Goal: Information Seeking & Learning: Learn about a topic

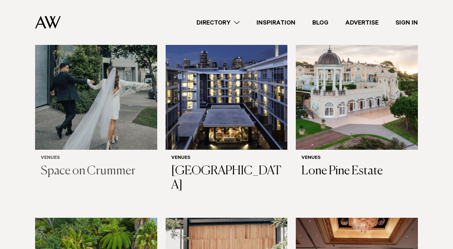
scroll to position [274, 0]
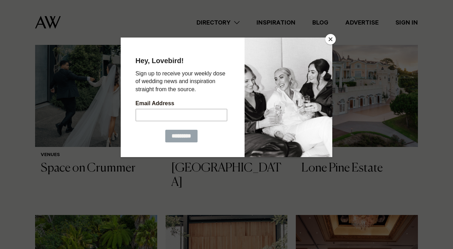
click at [330, 41] on button "Close" at bounding box center [330, 39] width 11 height 11
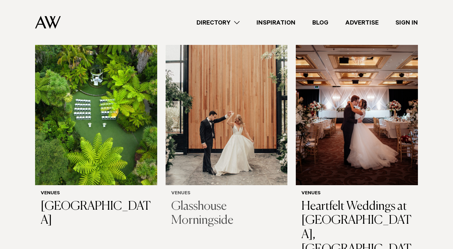
scroll to position [327, 0]
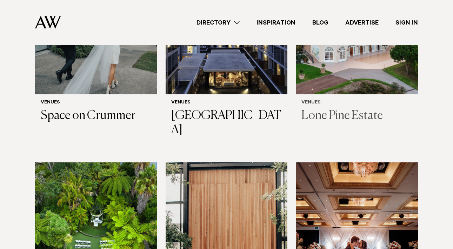
click at [331, 111] on h3 "Lone Pine Estate" at bounding box center [356, 116] width 111 height 14
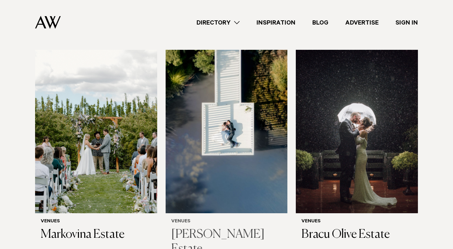
scroll to position [716, 0]
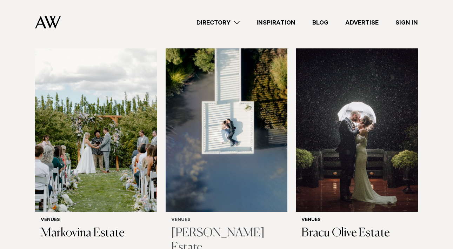
click at [215, 226] on h3 "[PERSON_NAME] Estate" at bounding box center [226, 240] width 111 height 29
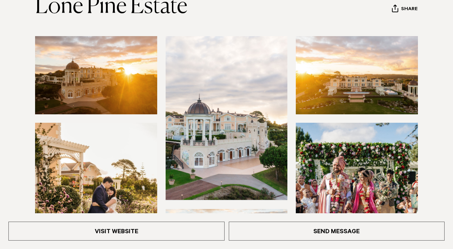
scroll to position [90, 0]
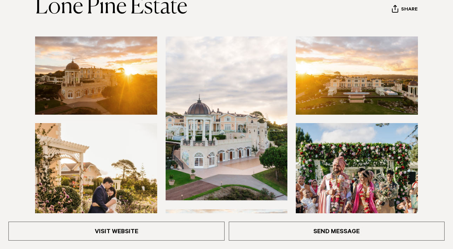
click at [117, 88] on img at bounding box center [96, 75] width 122 height 78
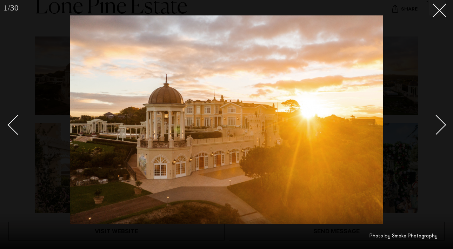
click at [440, 127] on div "Next slide" at bounding box center [436, 125] width 20 height 20
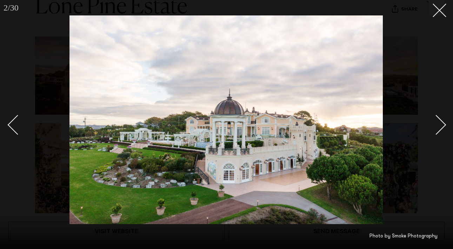
click at [440, 127] on div "Next slide" at bounding box center [436, 125] width 20 height 20
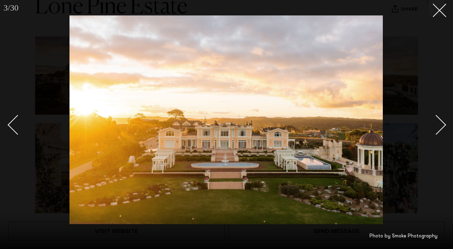
click at [440, 127] on div "Next slide" at bounding box center [436, 125] width 20 height 20
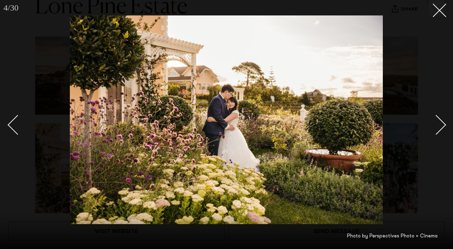
click at [440, 127] on div "Next slide" at bounding box center [436, 125] width 20 height 20
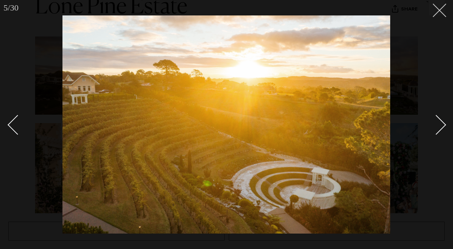
click at [438, 12] on line at bounding box center [439, 10] width 13 height 13
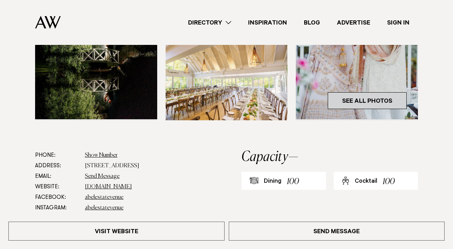
scroll to position [257, 0]
click at [369, 101] on link "See All Photos" at bounding box center [367, 100] width 79 height 17
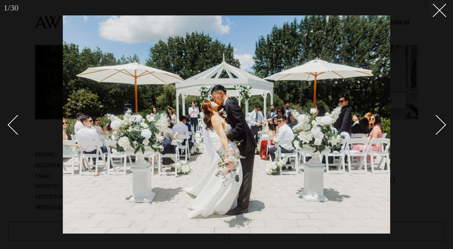
click at [441, 124] on div "Next slide" at bounding box center [436, 125] width 20 height 20
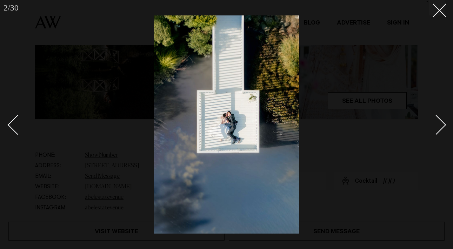
click at [441, 124] on div "Next slide" at bounding box center [436, 125] width 20 height 20
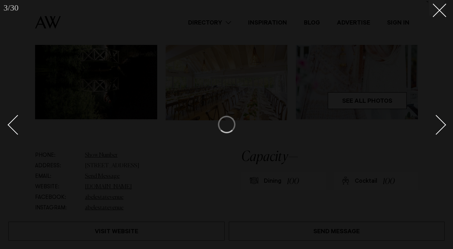
click at [441, 124] on div "Next slide" at bounding box center [436, 125] width 20 height 20
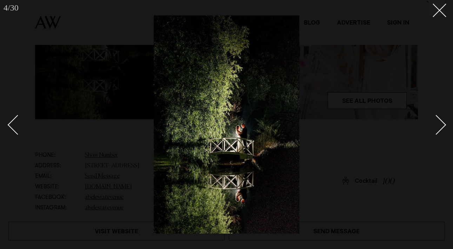
click at [441, 124] on div "Next slide" at bounding box center [436, 125] width 20 height 20
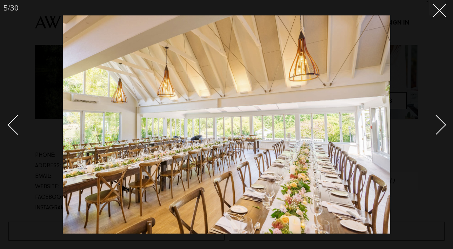
click at [441, 124] on div "Next slide" at bounding box center [436, 125] width 20 height 20
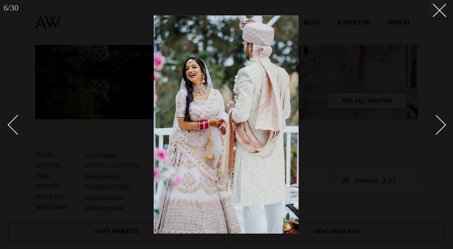
click at [441, 124] on div "Next slide" at bounding box center [436, 125] width 20 height 20
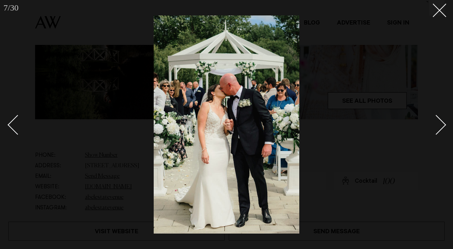
click at [441, 124] on div "Next slide" at bounding box center [436, 125] width 20 height 20
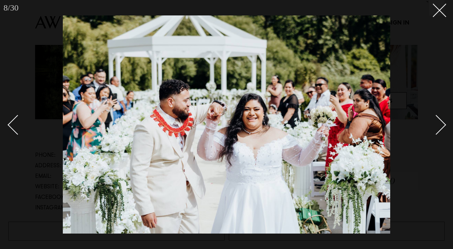
click at [441, 124] on div "Next slide" at bounding box center [436, 125] width 20 height 20
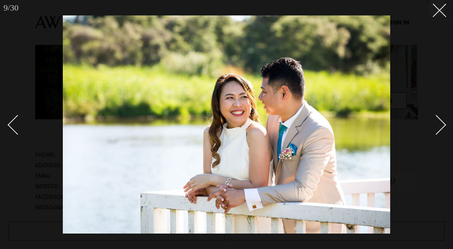
click at [441, 124] on div "Next slide" at bounding box center [436, 125] width 20 height 20
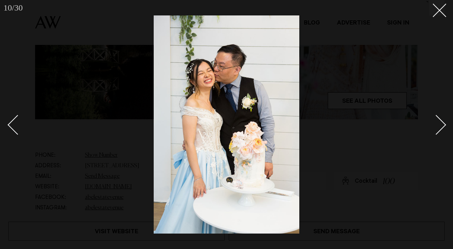
click at [441, 124] on div "Next slide" at bounding box center [436, 125] width 20 height 20
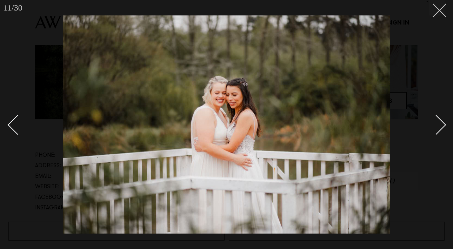
click at [437, 10] on icon at bounding box center [436, 8] width 8 height 8
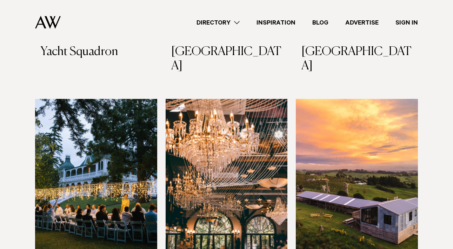
scroll to position [1145, 0]
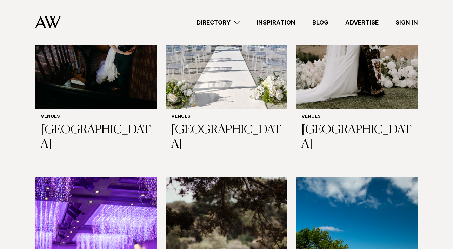
scroll to position [2744, 0]
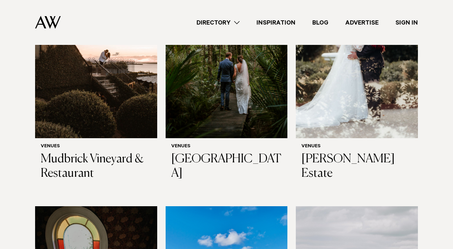
scroll to position [2486, 0]
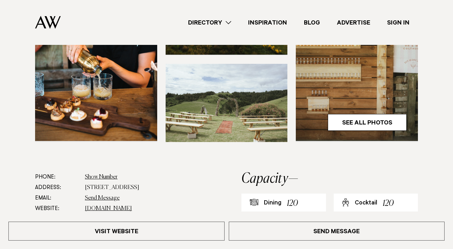
scroll to position [235, 0]
click at [356, 121] on link "See All Photos" at bounding box center [367, 122] width 79 height 17
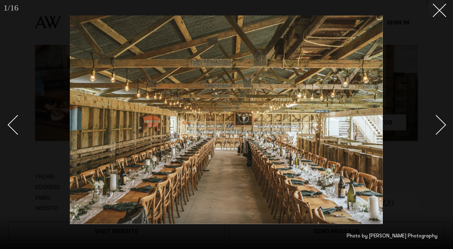
click at [441, 129] on link at bounding box center [432, 124] width 25 height 35
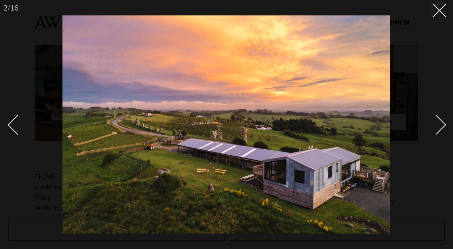
click at [441, 129] on link at bounding box center [432, 124] width 25 height 35
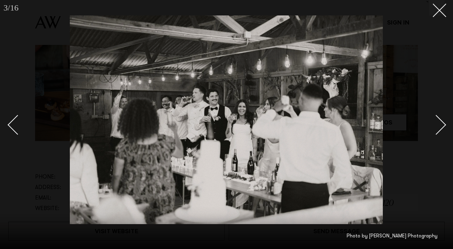
click at [441, 129] on link at bounding box center [432, 124] width 25 height 35
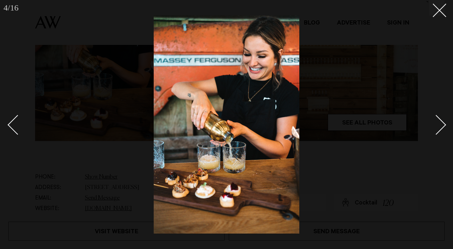
click at [437, 18] on div at bounding box center [226, 124] width 453 height 249
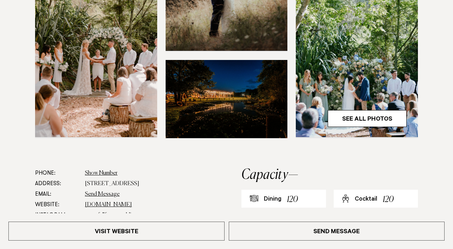
scroll to position [259, 0]
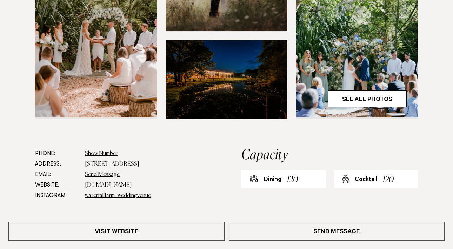
click at [386, 90] on img at bounding box center [357, 35] width 122 height 163
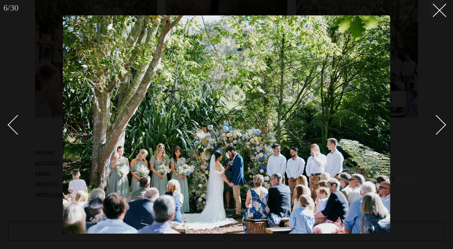
click at [437, 124] on div "Next slide" at bounding box center [436, 125] width 20 height 20
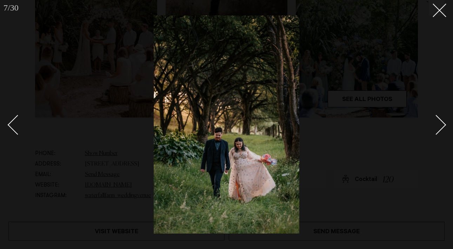
click at [437, 123] on div "Next slide" at bounding box center [436, 125] width 20 height 20
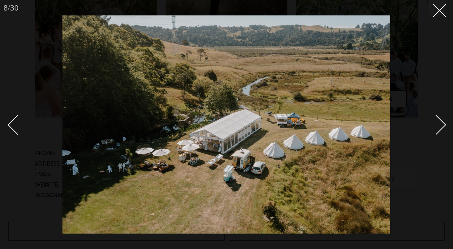
click at [437, 123] on div "Next slide" at bounding box center [436, 125] width 20 height 20
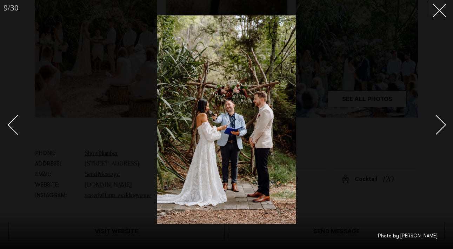
click at [437, 123] on div "Next slide" at bounding box center [436, 125] width 20 height 20
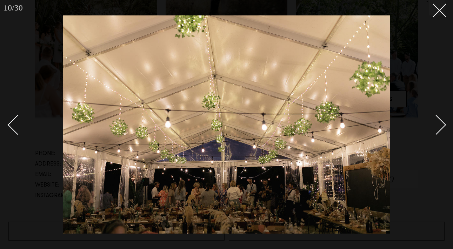
click at [437, 123] on div "Next slide" at bounding box center [436, 125] width 20 height 20
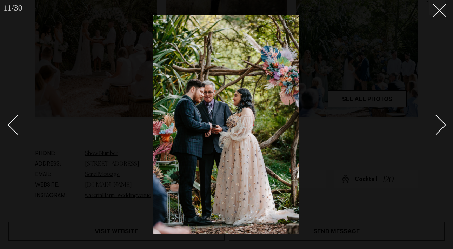
click at [443, 124] on div "Next slide" at bounding box center [436, 125] width 20 height 20
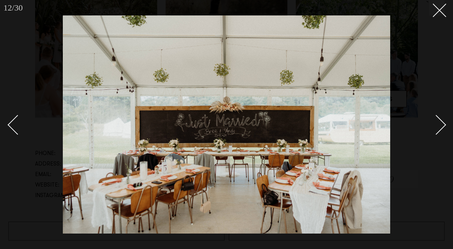
click at [443, 124] on div "Next slide" at bounding box center [436, 125] width 20 height 20
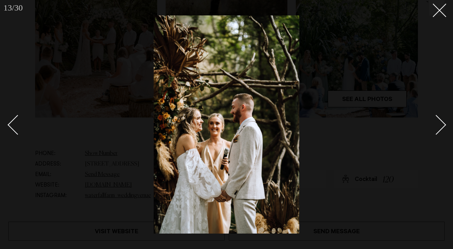
click at [443, 124] on div "Next slide" at bounding box center [436, 125] width 20 height 20
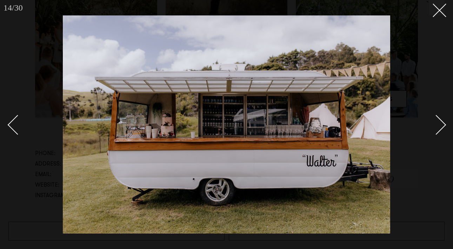
click at [443, 124] on div "Next slide" at bounding box center [436, 125] width 20 height 20
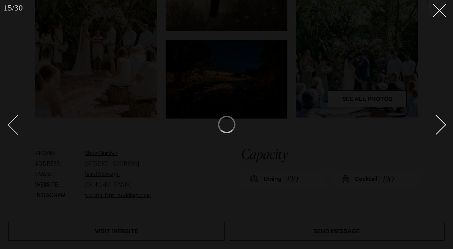
click at [16, 126] on div "Previous slide" at bounding box center [18, 125] width 20 height 20
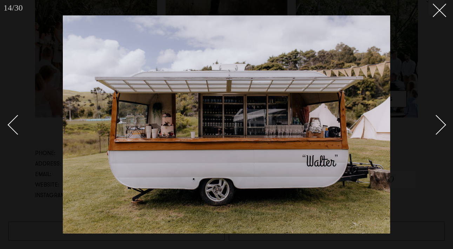
click at [440, 126] on div "Next slide" at bounding box center [436, 125] width 20 height 20
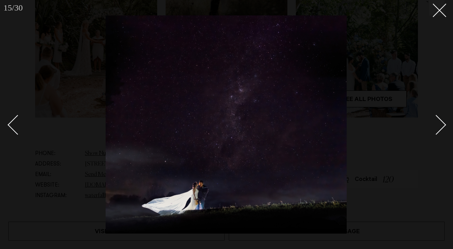
click at [440, 126] on div "Next slide" at bounding box center [436, 125] width 20 height 20
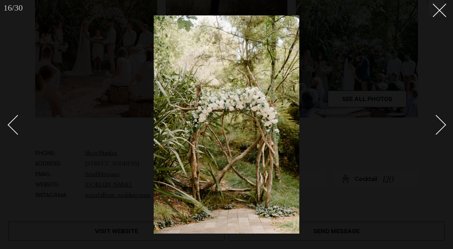
click at [440, 126] on div "Next slide" at bounding box center [436, 125] width 20 height 20
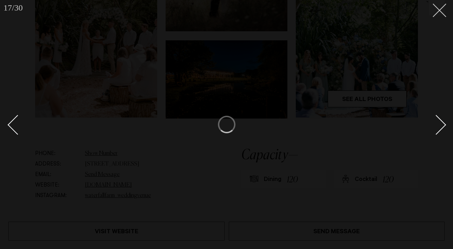
click at [437, 9] on icon at bounding box center [436, 8] width 8 height 8
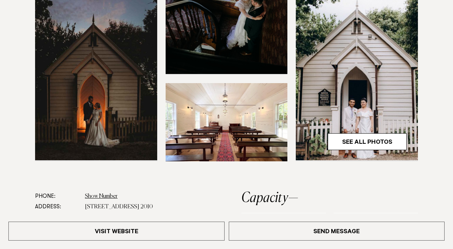
scroll to position [224, 0]
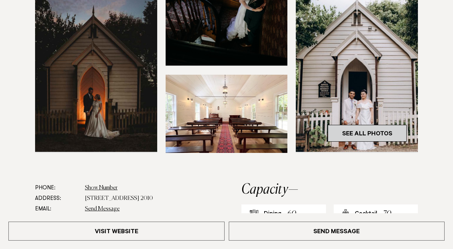
click at [362, 136] on link "See All Photos" at bounding box center [367, 133] width 79 height 17
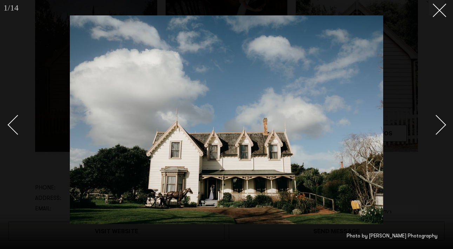
click at [443, 126] on div "Next slide" at bounding box center [436, 125] width 20 height 20
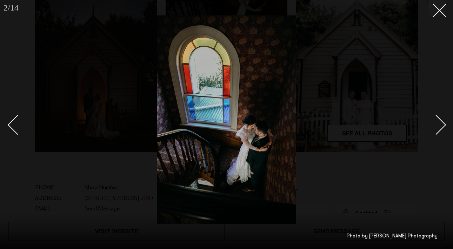
click at [443, 126] on div "Next slide" at bounding box center [436, 125] width 20 height 20
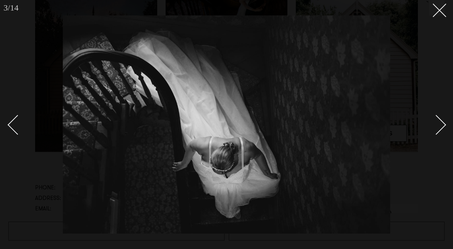
click at [443, 126] on div "Next slide" at bounding box center [436, 125] width 20 height 20
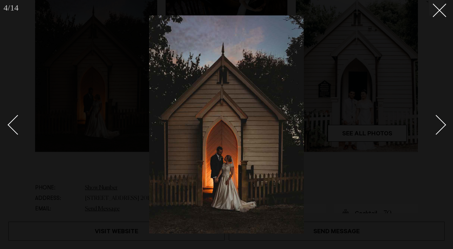
click at [440, 126] on div "Next slide" at bounding box center [436, 125] width 20 height 20
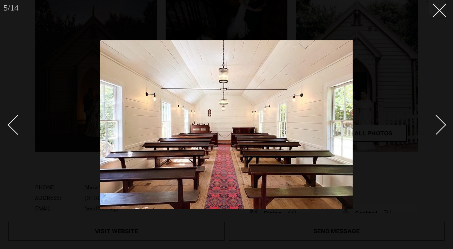
click at [440, 126] on div "Next slide" at bounding box center [436, 125] width 20 height 20
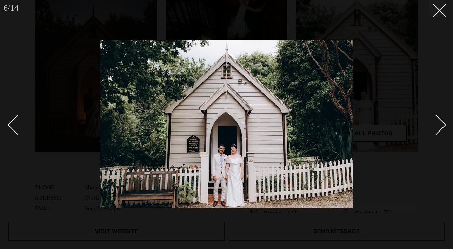
click at [440, 126] on div "Next slide" at bounding box center [436, 125] width 20 height 20
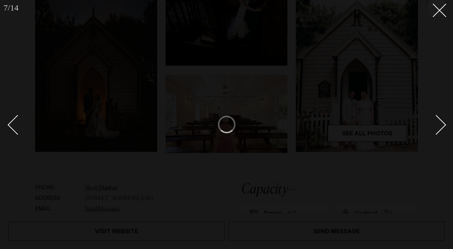
click at [443, 124] on div "Next slide" at bounding box center [436, 125] width 20 height 20
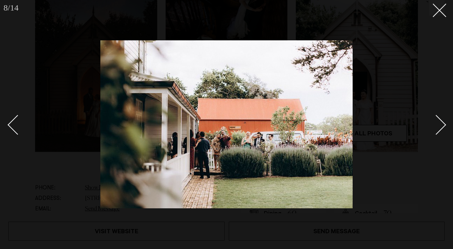
click at [443, 124] on div "Next slide" at bounding box center [436, 125] width 20 height 20
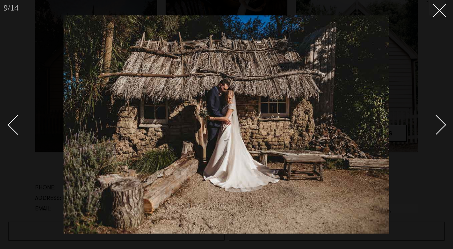
click at [443, 124] on div "Next slide" at bounding box center [436, 125] width 20 height 20
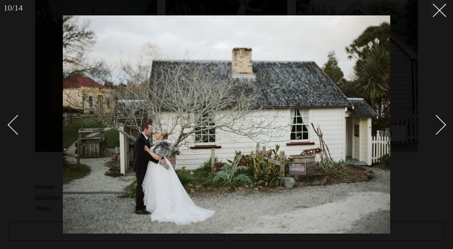
click at [439, 124] on div "Next slide" at bounding box center [436, 125] width 20 height 20
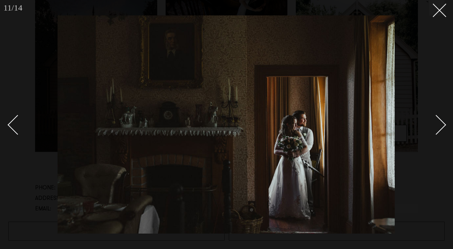
click at [443, 124] on div "Next slide" at bounding box center [436, 125] width 20 height 20
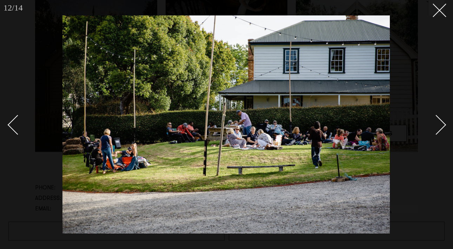
click at [441, 125] on div "Next slide" at bounding box center [436, 125] width 20 height 20
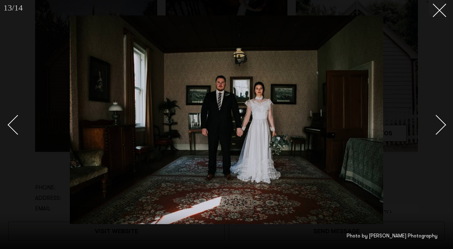
click at [441, 125] on div "Next slide" at bounding box center [436, 125] width 20 height 20
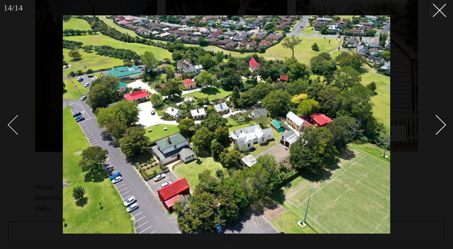
click at [11, 123] on div "Previous slide" at bounding box center [18, 125] width 20 height 20
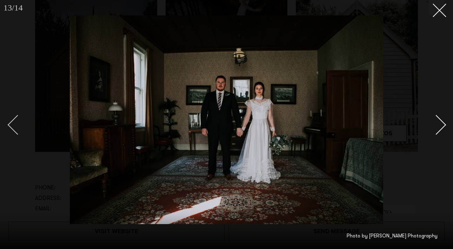
click at [11, 123] on div "Previous slide" at bounding box center [18, 125] width 20 height 20
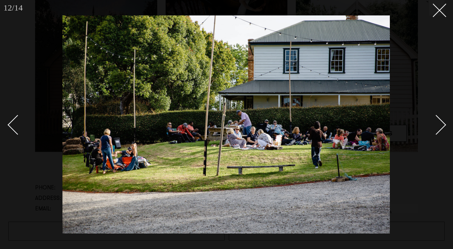
click at [437, 127] on div "Next slide" at bounding box center [436, 125] width 20 height 20
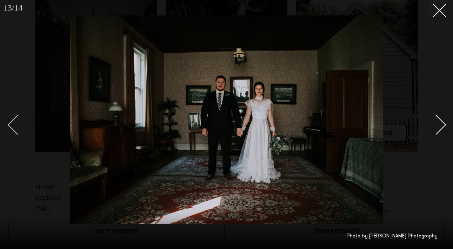
click at [12, 125] on div "Previous slide" at bounding box center [18, 125] width 20 height 20
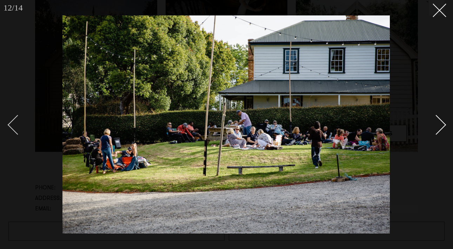
click at [12, 125] on div "Previous slide" at bounding box center [18, 125] width 20 height 20
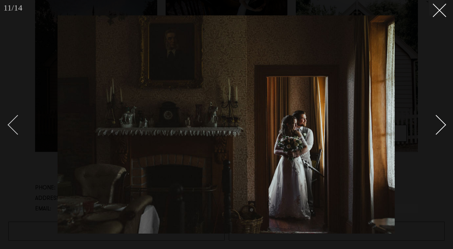
click at [12, 125] on div "Previous slide" at bounding box center [18, 125] width 20 height 20
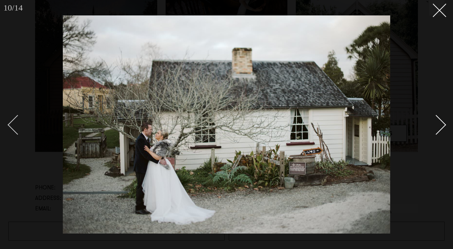
click at [12, 125] on div "Previous slide" at bounding box center [18, 125] width 20 height 20
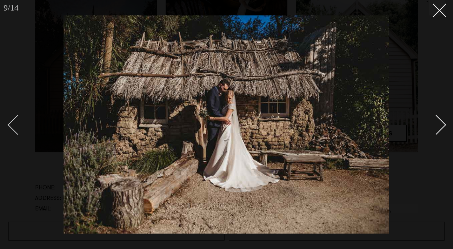
click at [12, 125] on div "Previous slide" at bounding box center [18, 125] width 20 height 20
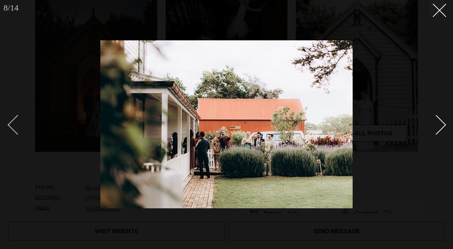
click at [12, 125] on div "Previous slide" at bounding box center [18, 125] width 20 height 20
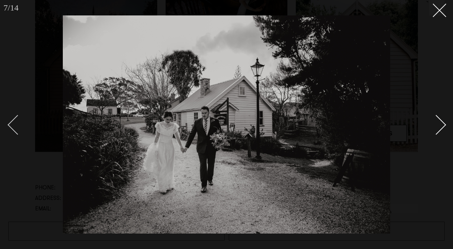
click at [12, 125] on div "Previous slide" at bounding box center [18, 125] width 20 height 20
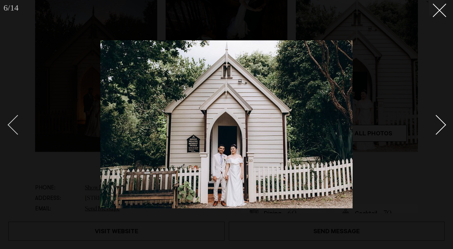
click at [17, 128] on div "Previous slide" at bounding box center [18, 125] width 20 height 20
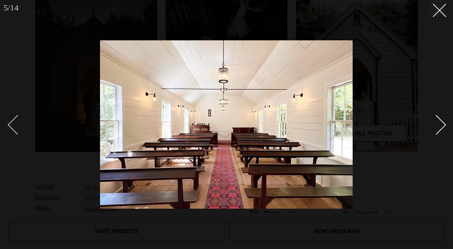
click at [17, 128] on div "Previous slide" at bounding box center [18, 125] width 20 height 20
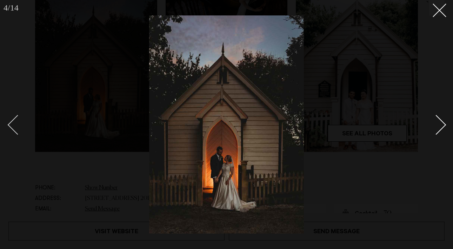
click at [17, 128] on div "Previous slide" at bounding box center [18, 125] width 20 height 20
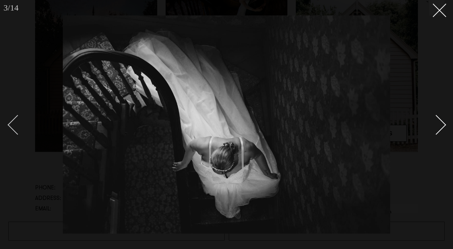
click at [17, 128] on div "Previous slide" at bounding box center [18, 125] width 20 height 20
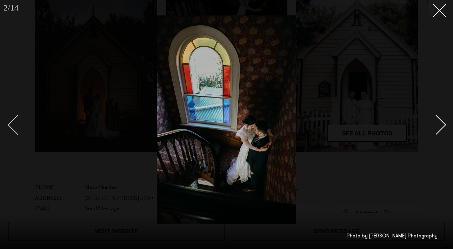
click at [17, 128] on div "Previous slide" at bounding box center [18, 125] width 20 height 20
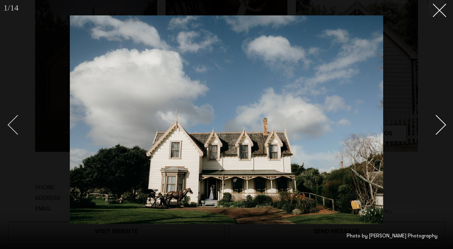
click at [17, 128] on div "Previous slide" at bounding box center [18, 125] width 20 height 20
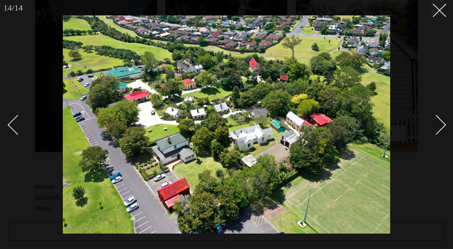
click at [437, 129] on div "Next slide" at bounding box center [436, 125] width 20 height 20
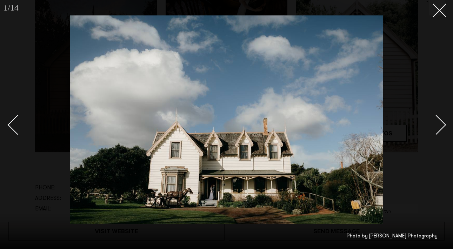
click at [443, 129] on link at bounding box center [432, 124] width 25 height 35
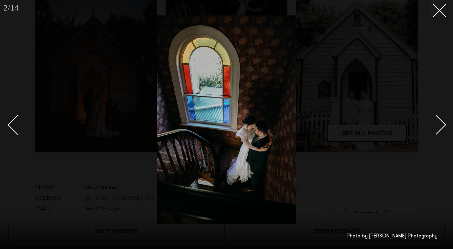
click at [442, 128] on div "Next slide" at bounding box center [436, 125] width 20 height 20
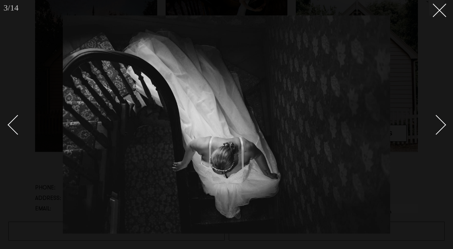
click at [442, 128] on div "Next slide" at bounding box center [436, 125] width 20 height 20
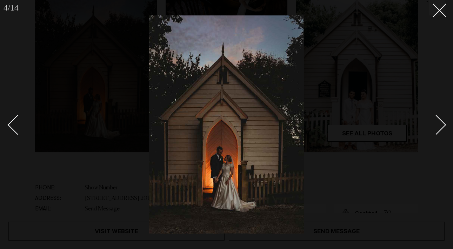
click at [442, 128] on div "Next slide" at bounding box center [436, 125] width 20 height 20
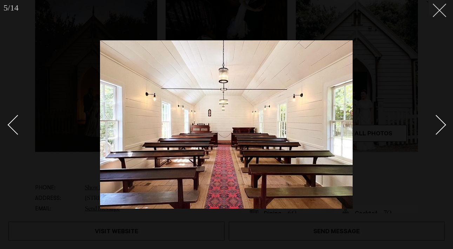
click at [437, 8] on line at bounding box center [439, 10] width 13 height 13
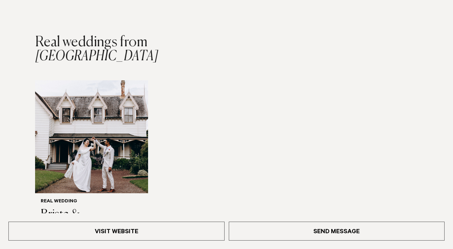
scroll to position [711, 0]
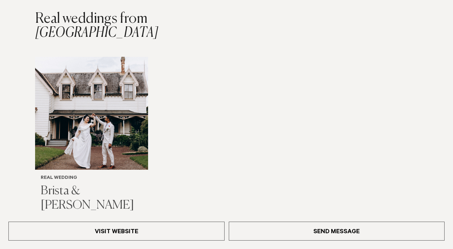
click at [109, 106] on img "1 / 1" at bounding box center [91, 113] width 113 height 113
